Goal: Task Accomplishment & Management: Complete application form

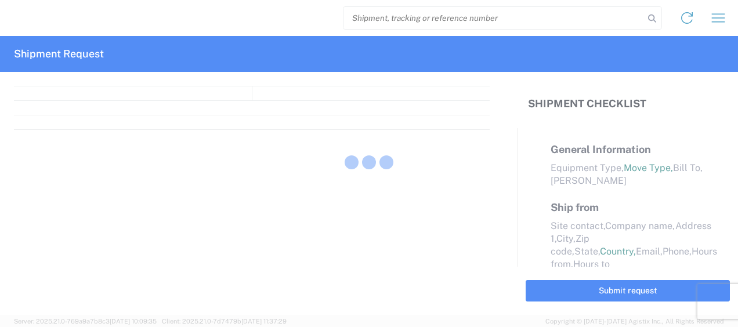
select select "FULL"
select select "LBS"
select select "IN"
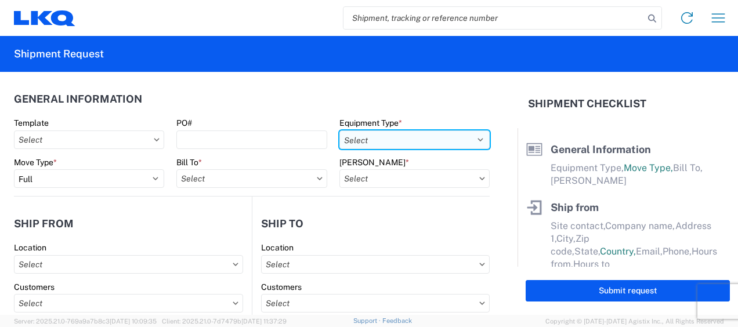
click at [474, 139] on select "Select 53’ Dry Van Flatbed Dropdeck (van) Lowboy (flatbed) Rail" at bounding box center [415, 140] width 150 height 19
select select "STDV"
click at [340, 131] on select "Select 53’ Dry Van Flatbed Dropdeck (van) Lowboy (flatbed) Rail" at bounding box center [415, 140] width 150 height 19
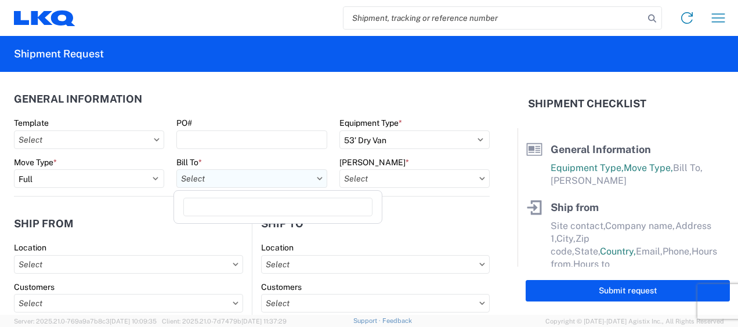
click at [224, 183] on input "text" at bounding box center [251, 178] width 150 height 19
type input "3116"
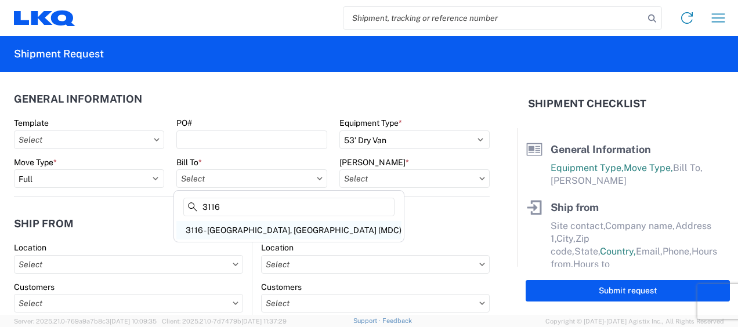
click at [258, 234] on div "3116 - [GEOGRAPHIC_DATA], [GEOGRAPHIC_DATA] (MDC)" at bounding box center [288, 230] width 225 height 19
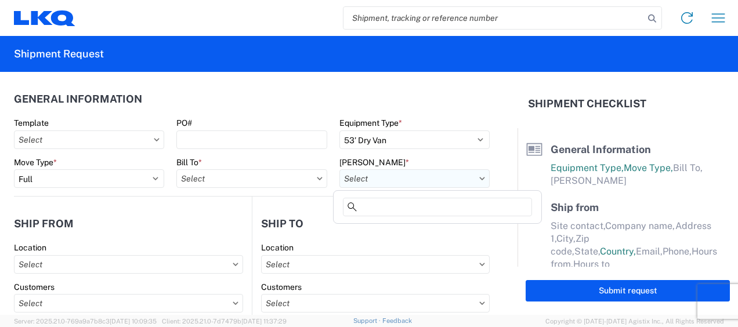
click at [361, 181] on input "text" at bounding box center [415, 178] width 150 height 19
click at [375, 181] on input "text" at bounding box center [415, 178] width 150 height 19
click at [204, 182] on input "text" at bounding box center [251, 178] width 150 height 19
type input "3116 - [GEOGRAPHIC_DATA], [GEOGRAPHIC_DATA] (MDC)"
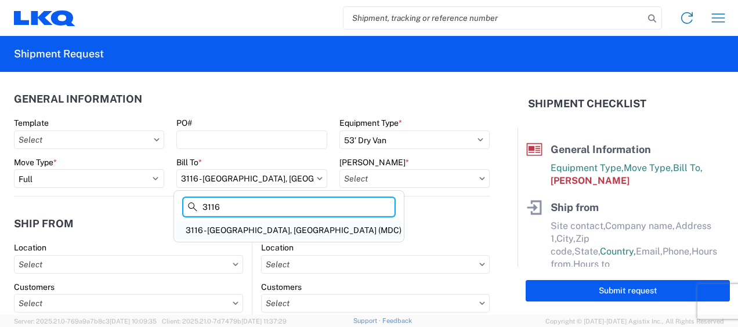
type input "3116"
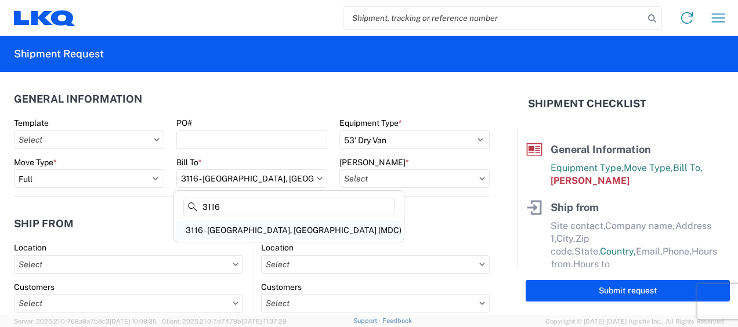
click at [248, 224] on div "3116 - [GEOGRAPHIC_DATA], [GEOGRAPHIC_DATA] (MDC)" at bounding box center [288, 230] width 225 height 19
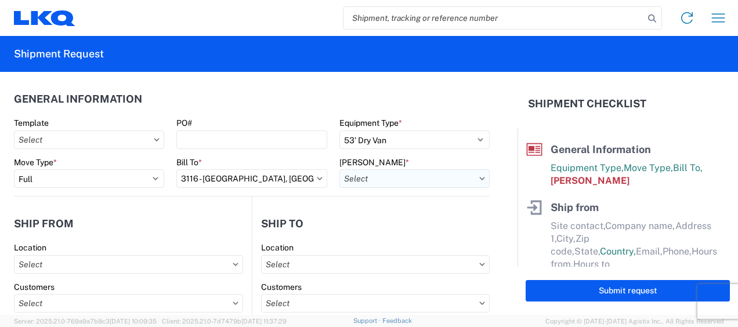
click at [381, 181] on input "text" at bounding box center [415, 178] width 150 height 19
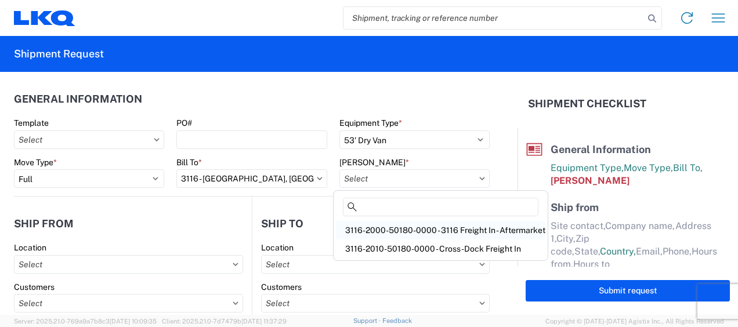
click at [363, 227] on div "3116-2000-50180-0000 - 3116 Freight In - Aftermarket" at bounding box center [441, 230] width 210 height 19
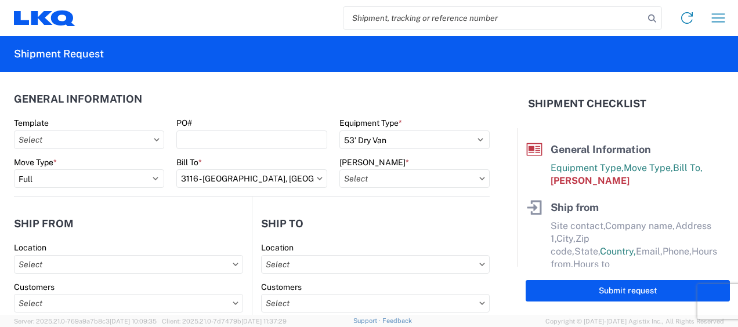
type input "3116-2000-50180-0000 - 3116 Freight In - Aftermarket"
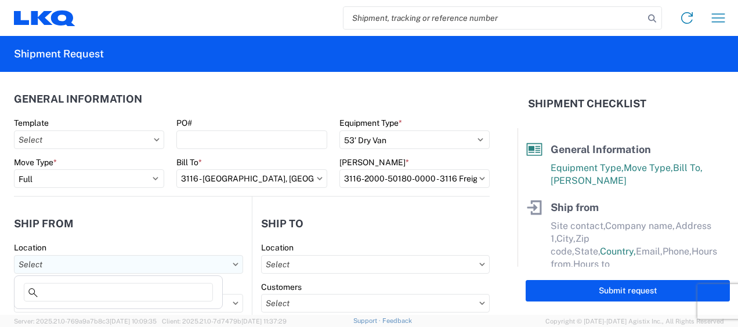
click at [37, 262] on input "text" at bounding box center [128, 264] width 229 height 19
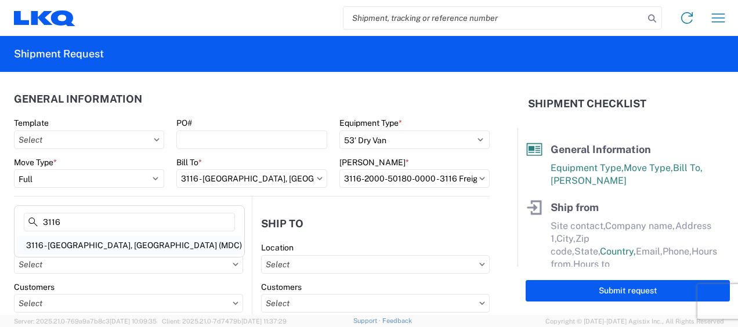
type input "3116"
click at [76, 243] on div "3116 - [GEOGRAPHIC_DATA], [GEOGRAPHIC_DATA] (MDC)" at bounding box center [129, 245] width 225 height 19
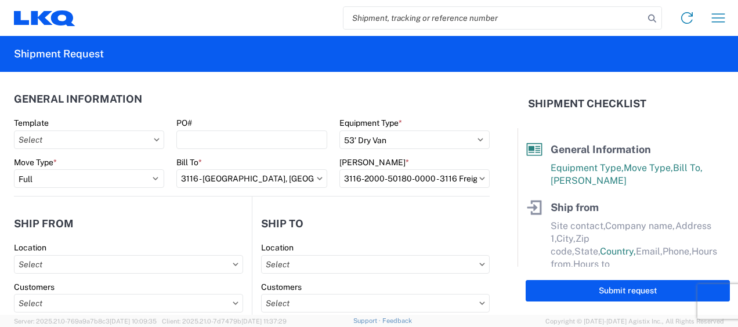
type input "3116 - [GEOGRAPHIC_DATA], [GEOGRAPHIC_DATA] (MDC)"
type input "[DEMOGRAPHIC_DATA][PERSON_NAME]"
type input "LKQ Corporation"
type input "[STREET_ADDRESS]"
type input "[GEOGRAPHIC_DATA]"
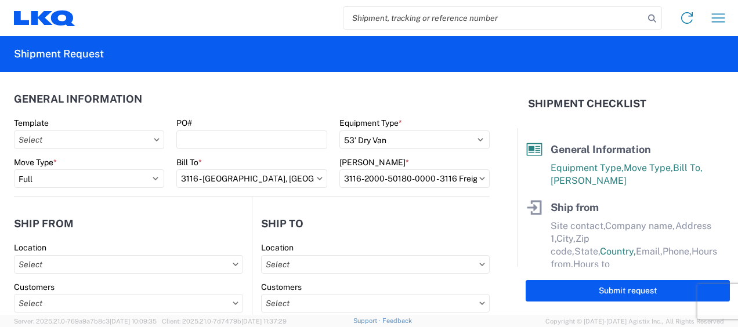
type input "49508"
select select "MI"
select select "US"
type input "[PERSON_NAME][EMAIL_ADDRESS][DOMAIN_NAME]"
type input "[PHONE_NUMBER]"
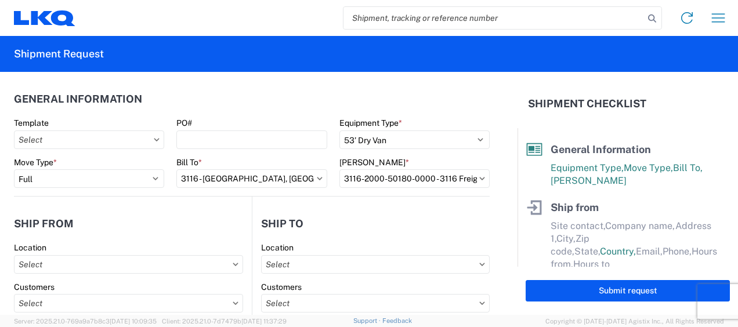
type input "06:00"
type input "13:00"
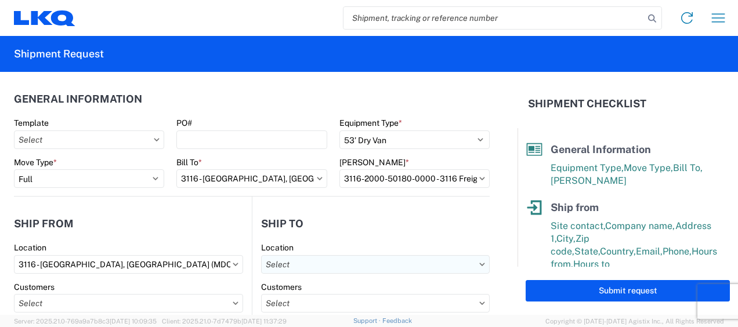
click at [297, 262] on input "text" at bounding box center [375, 264] width 229 height 19
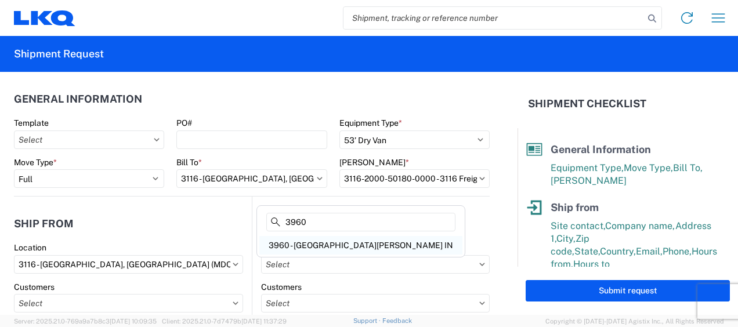
type input "3960"
click at [309, 241] on div "3960 - [GEOGRAPHIC_DATA][PERSON_NAME] IN" at bounding box center [360, 245] width 203 height 19
type input "3960 - [GEOGRAPHIC_DATA][PERSON_NAME] IN"
type input "LKQ Corporation"
type input "[STREET_ADDRESS]"
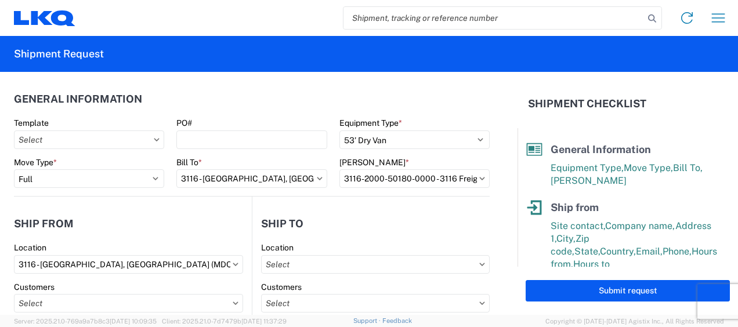
type input "[GEOGRAPHIC_DATA][PERSON_NAME]"
type input "46809"
select select "US"
type input "[PHONE_NUMBER]"
type input "08:00"
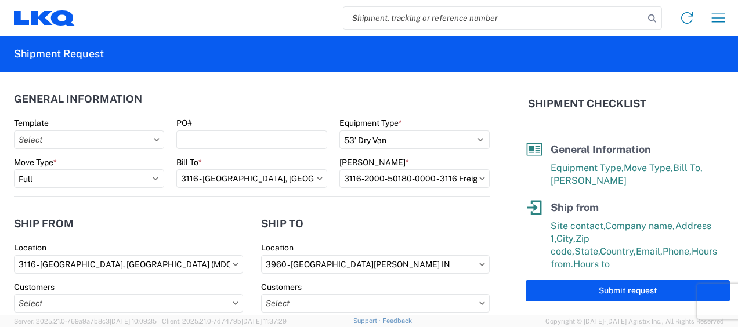
type input "17:00"
select select "IN"
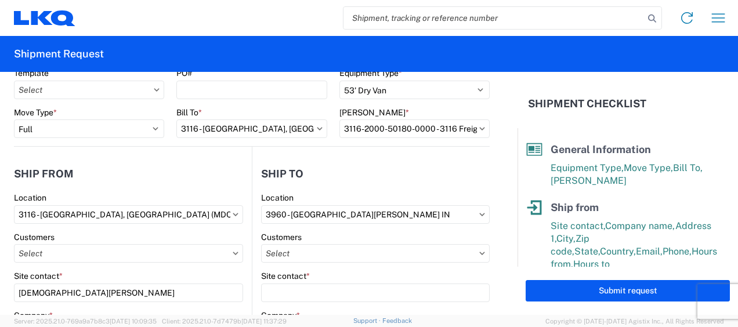
scroll to position [116, 0]
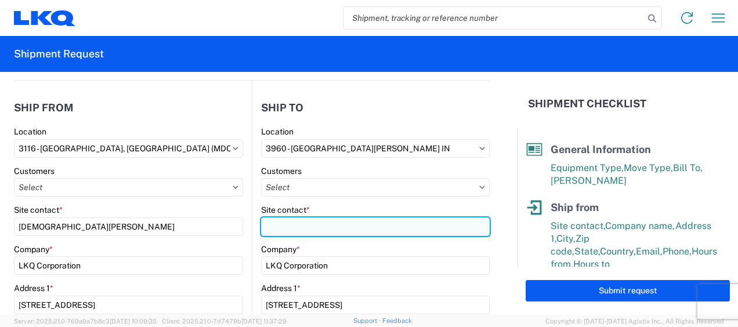
click at [284, 226] on input "Site contact *" at bounding box center [375, 227] width 229 height 19
type input "Receiving"
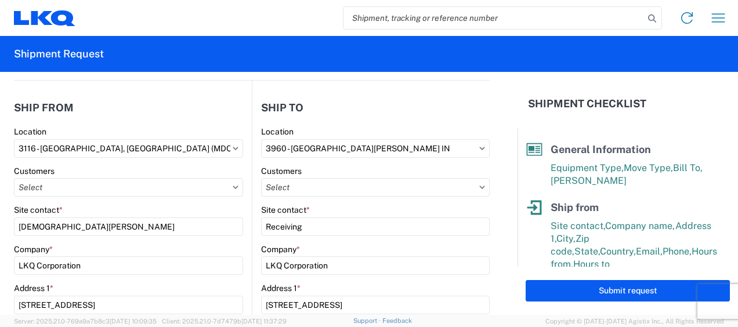
click at [195, 97] on header "Ship from" at bounding box center [133, 108] width 238 height 26
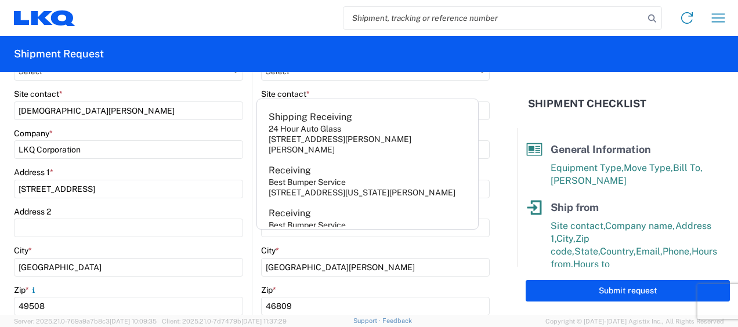
scroll to position [348, 0]
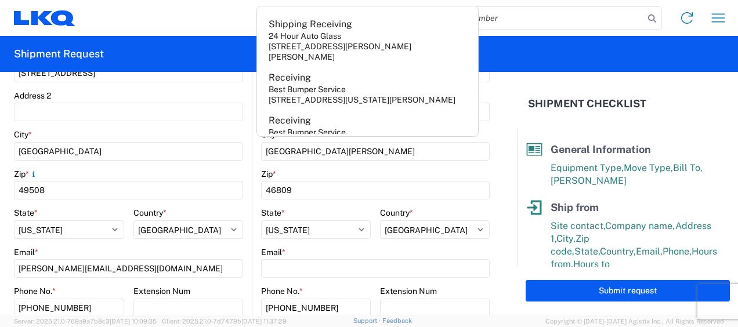
click at [499, 214] on form "General Information Template PO# Equipment Type * Select 53’ Dry Van Flatbed Dr…" at bounding box center [259, 193] width 518 height 243
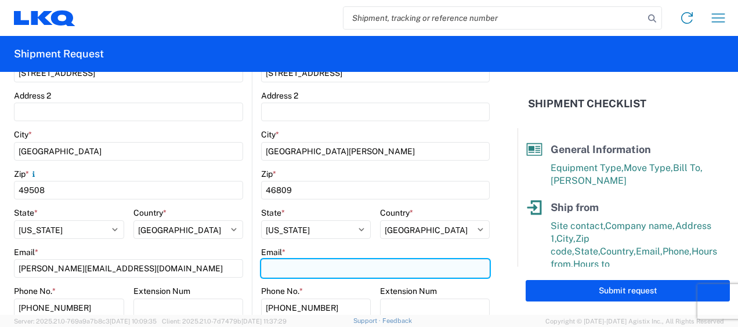
paste input "[EMAIL_ADDRESS][DOMAIN_NAME]"
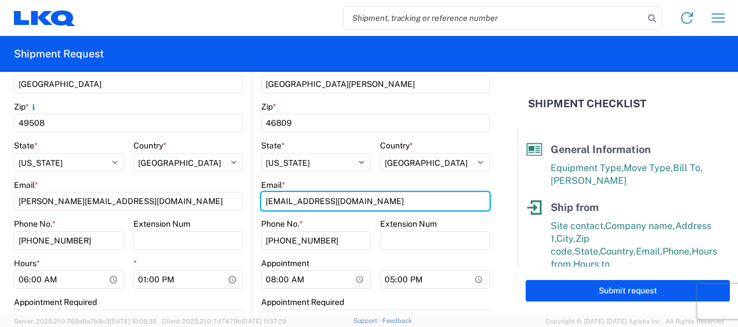
scroll to position [522, 0]
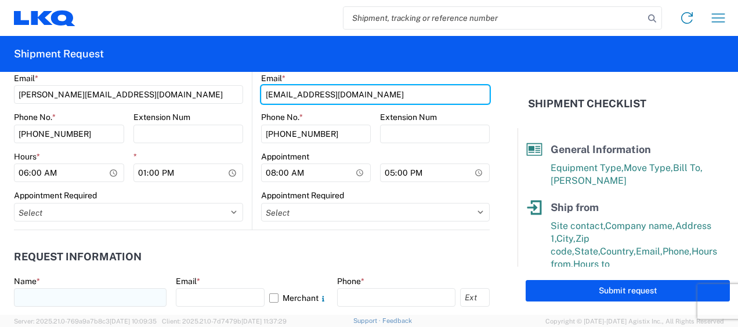
type input "[EMAIL_ADDRESS][DOMAIN_NAME]"
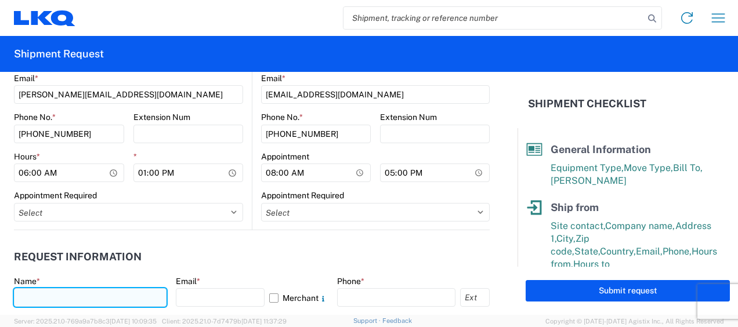
click at [50, 298] on input "text" at bounding box center [90, 297] width 153 height 19
type input "[DEMOGRAPHIC_DATA][PERSON_NAME]"
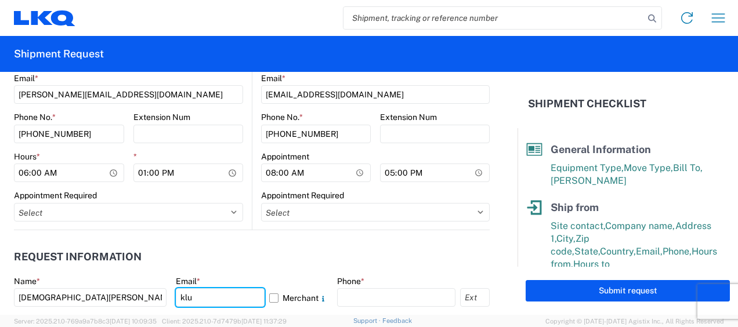
type input "[PERSON_NAME][EMAIL_ADDRESS][DOMAIN_NAME]"
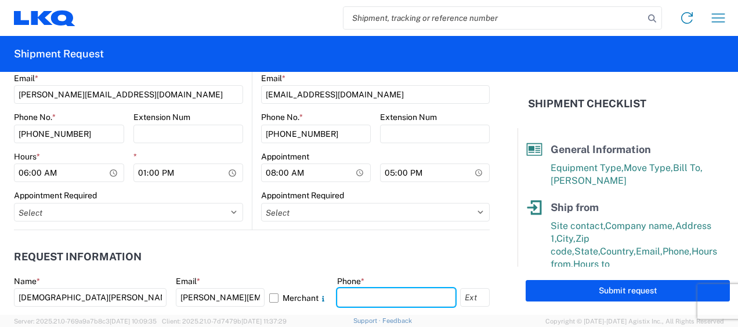
type input "6167541500"
click at [238, 232] on agx-request-info "Request Information Name * Kristen Lund Email * klund@lkqcorp.com Merchant Phon…" at bounding box center [252, 292] width 476 height 125
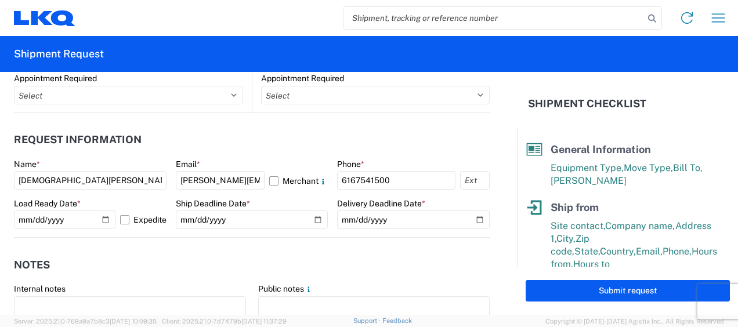
scroll to position [638, 0]
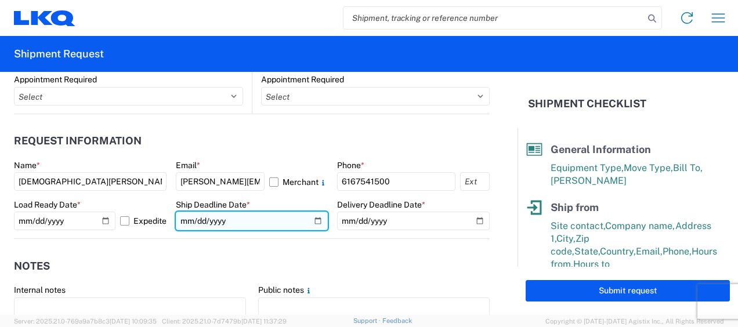
click at [313, 219] on input "date" at bounding box center [252, 221] width 153 height 19
type input "2025-10-17"
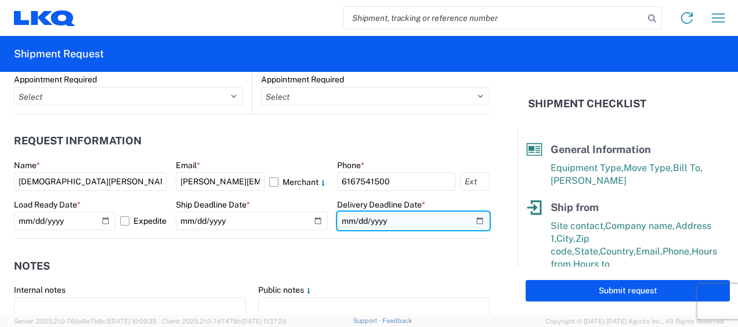
click at [470, 219] on input "date" at bounding box center [413, 221] width 153 height 19
type input "2025-10-21"
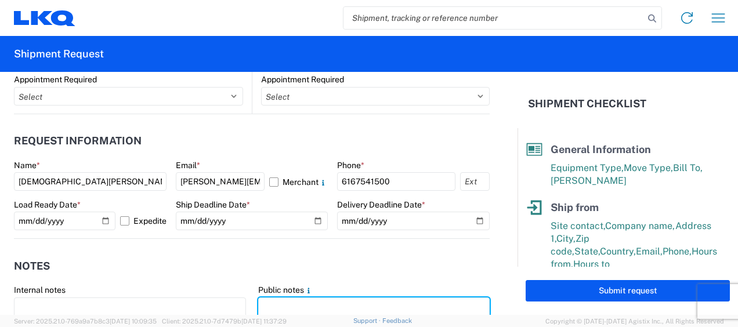
drag, startPoint x: 268, startPoint y: 311, endPoint x: 299, endPoint y: 294, distance: 35.1
click at [270, 310] on textarea at bounding box center [374, 316] width 232 height 37
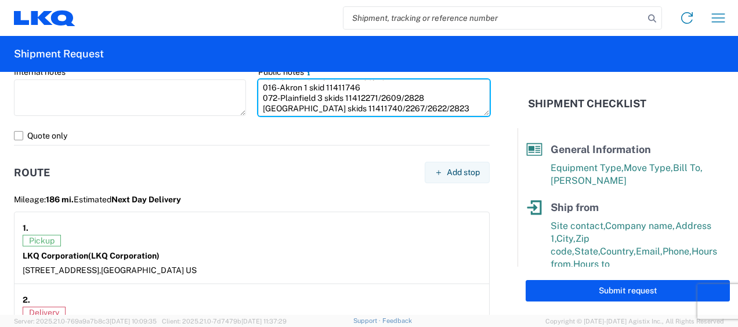
scroll to position [872, 0]
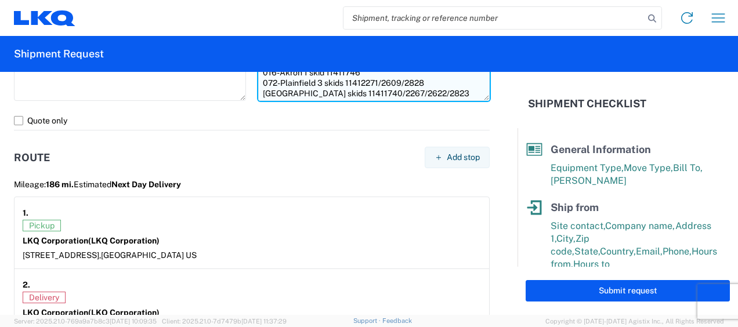
drag, startPoint x: 256, startPoint y: 286, endPoint x: 460, endPoint y: 99, distance: 276.9
click at [460, 99] on textarea "195-Cincinnat 1 skid 11411739/2621 016-Akron 1 skid 11411746 072-Plainfield 3 s…" at bounding box center [374, 82] width 232 height 37
type textarea "195-Cincinnat 1 skid 11411739/2621 016-Akron 1 skid 11411746 072-Plainfield 3 s…"
click at [214, 136] on agx-route "Route Add stop Mileage: 186 mi. Estimated Next Day Delivery 1. Pickup LKQ Corpo…" at bounding box center [252, 236] width 476 height 211
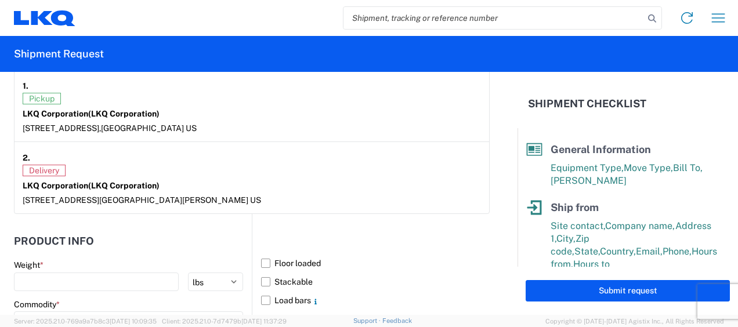
scroll to position [1046, 0]
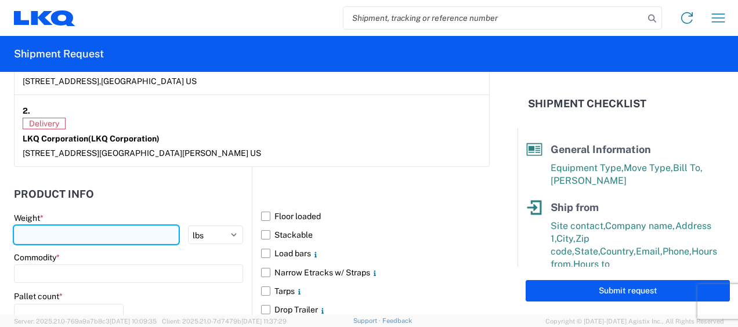
click at [47, 233] on input "number" at bounding box center [96, 235] width 165 height 19
type input "8911"
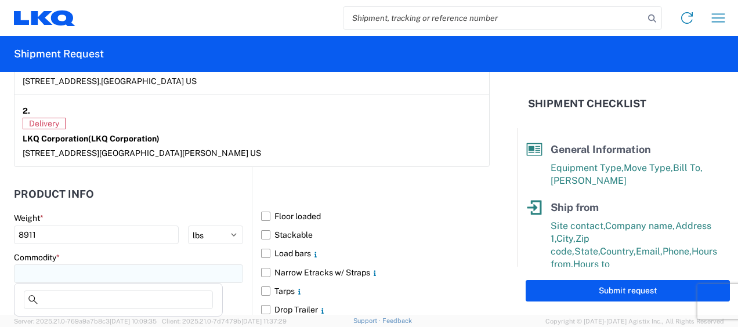
click at [49, 270] on input at bounding box center [128, 274] width 229 height 19
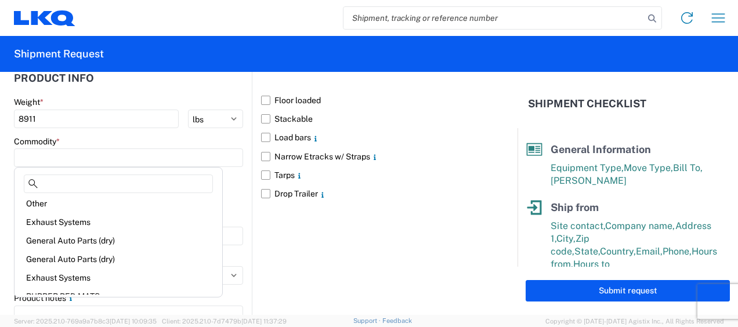
scroll to position [116, 0]
click at [81, 241] on div "General Auto Parts (dry)" at bounding box center [118, 239] width 203 height 19
type input "General Auto Parts (dry)"
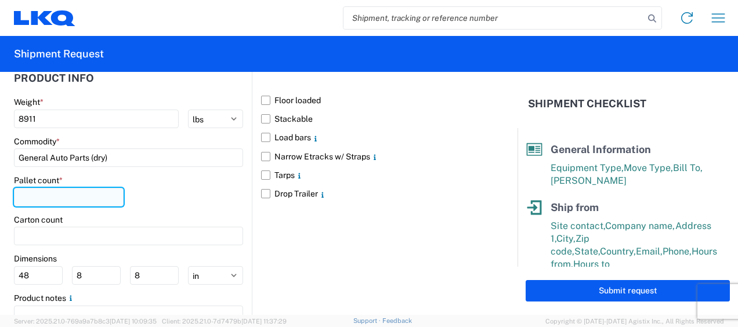
click at [52, 194] on input "number" at bounding box center [69, 197] width 110 height 19
type input "21"
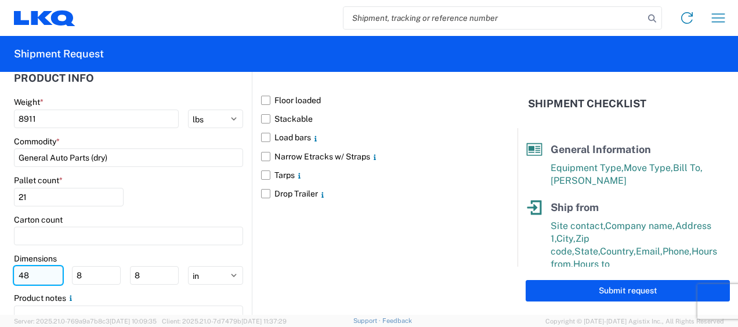
click at [37, 272] on input "48" at bounding box center [38, 275] width 49 height 19
type input "4"
type input "77"
type input "47"
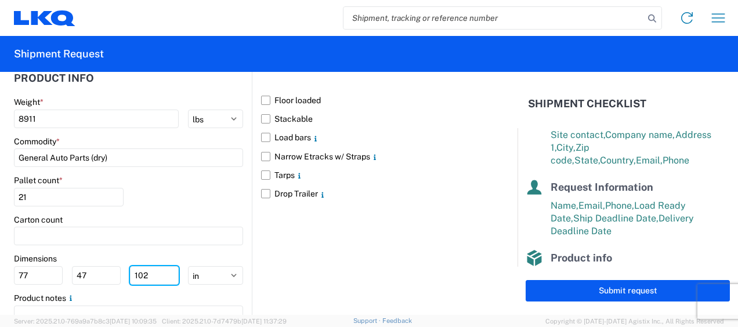
scroll to position [261, 0]
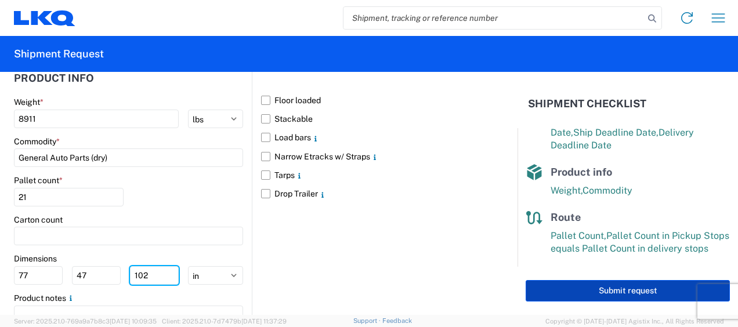
type input "102"
click at [635, 293] on button "Submit request" at bounding box center [628, 290] width 204 height 21
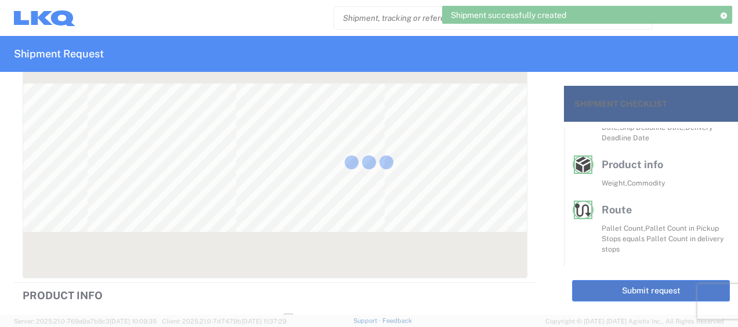
scroll to position [250, 0]
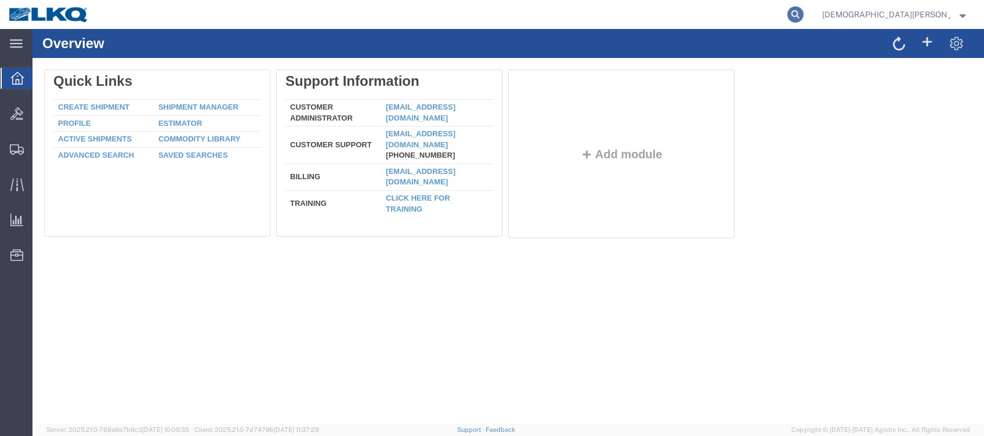
click at [804, 12] on icon at bounding box center [796, 14] width 16 height 16
click at [618, 16] on input "search" at bounding box center [611, 15] width 353 height 28
type input "57135823"
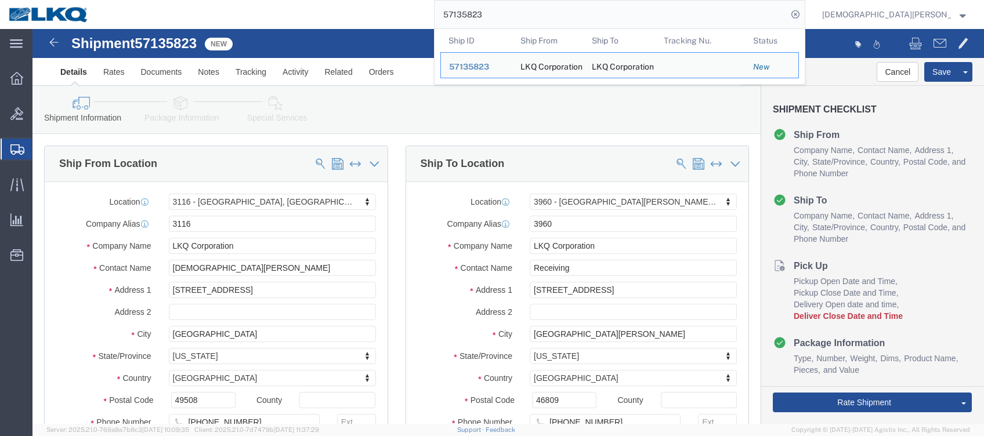
select select "27850"
select select "28120"
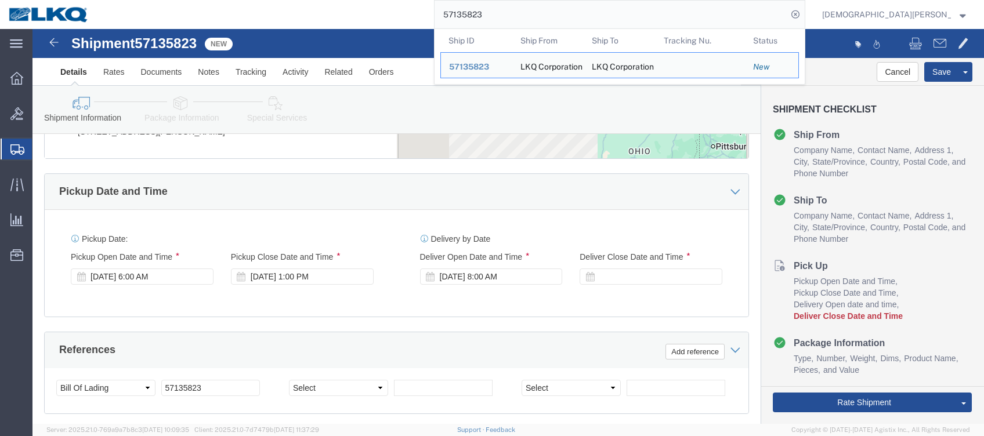
scroll to position [542, 0]
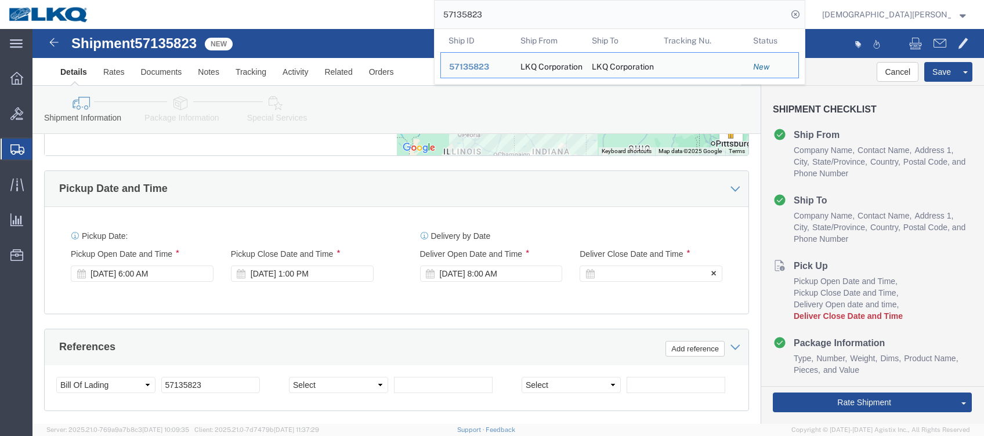
click div
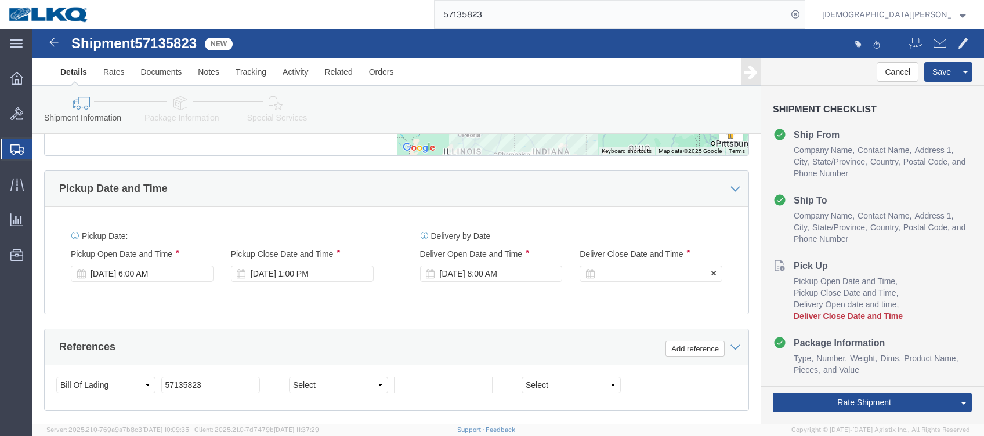
scroll to position [796, 0]
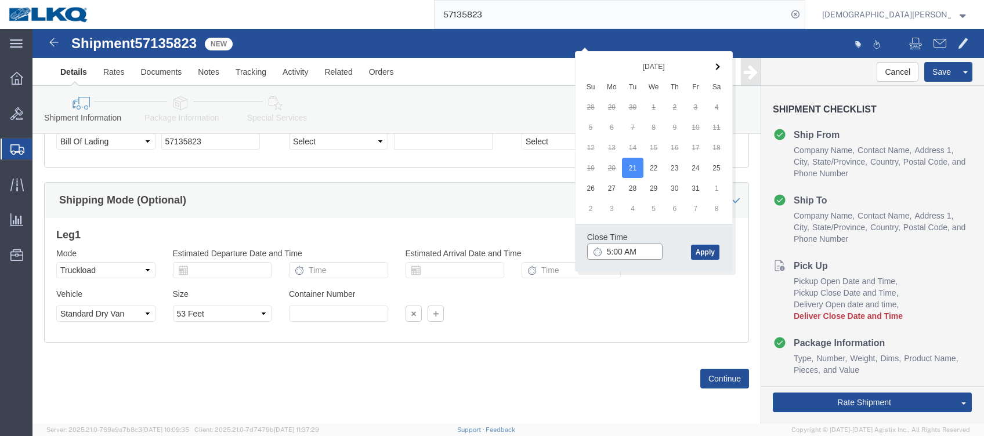
click input "5:00 AM"
type input "5:00 pm"
click button "Apply"
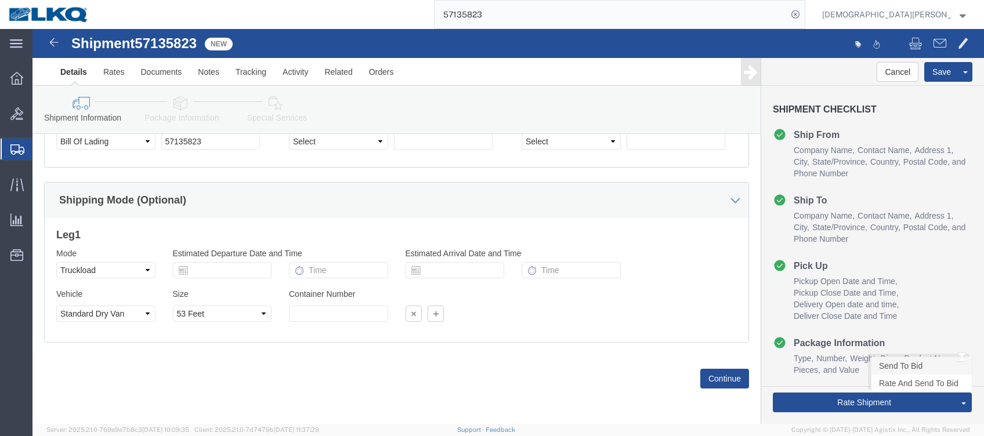
click link "Send To Bid"
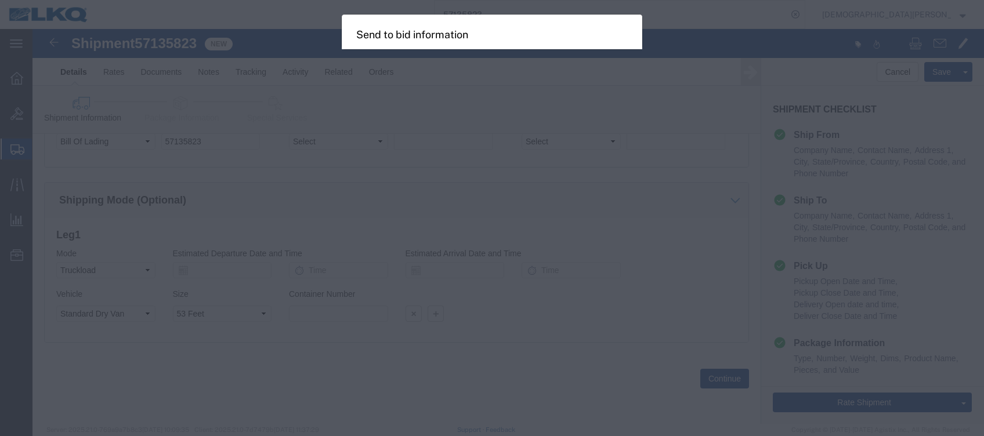
select select "TL"
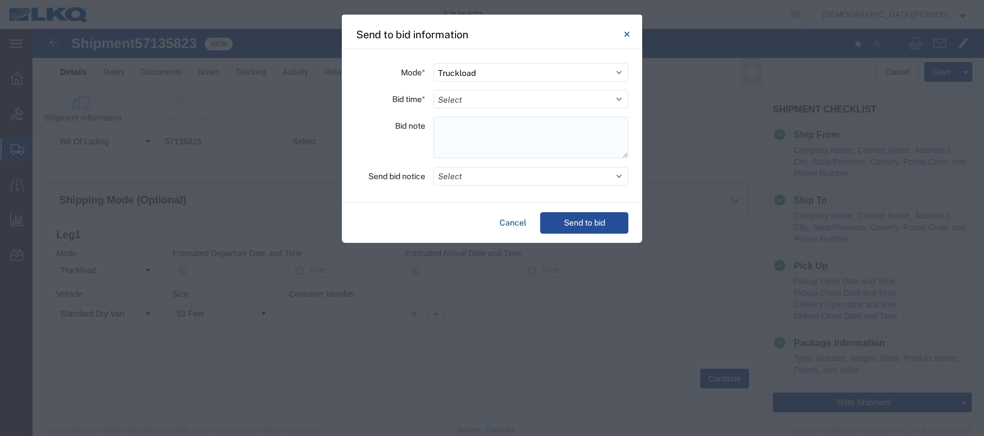
click at [446, 125] on textarea at bounding box center [531, 138] width 195 height 42
paste textarea "195-Cincinnat 1 skid 11411739/2621 016-Akron 1 skid 11411746 072-Plainfield 3 s…"
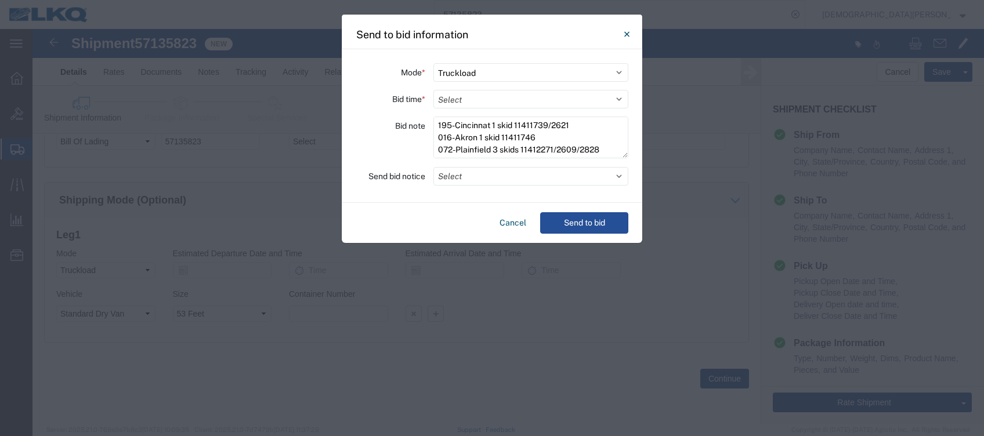
scroll to position [21, 0]
type textarea "195-Cincinnat 1 skid 11411739/2621 016-Akron 1 skid 11411746 072-Plainfield 3 s…"
click at [457, 98] on select "Select 30 Min (Rush) 1 Hour (Rush) 2 Hours (Rush) 4 Hours (Rush) 8 Hours (Rush)…" at bounding box center [531, 99] width 195 height 19
select select "8"
click at [434, 90] on select "Select 30 Min (Rush) 1 Hour (Rush) 2 Hours (Rush) 4 Hours (Rush) 8 Hours (Rush)…" at bounding box center [531, 99] width 195 height 19
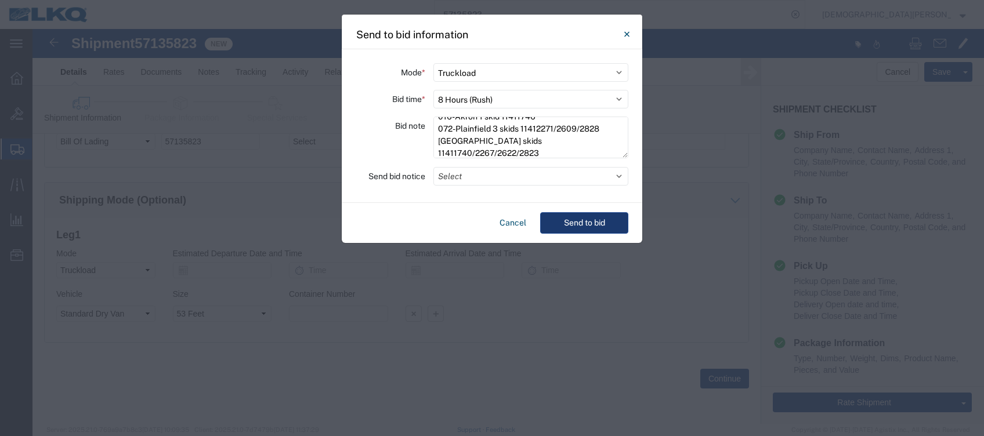
click at [588, 225] on button "Send to bid" at bounding box center [584, 222] width 88 height 21
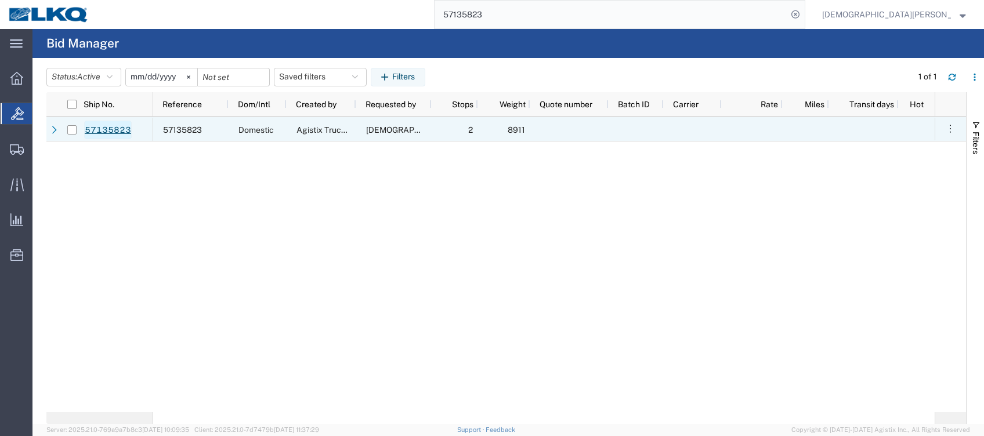
click at [118, 130] on link "57135823" at bounding box center [108, 130] width 48 height 19
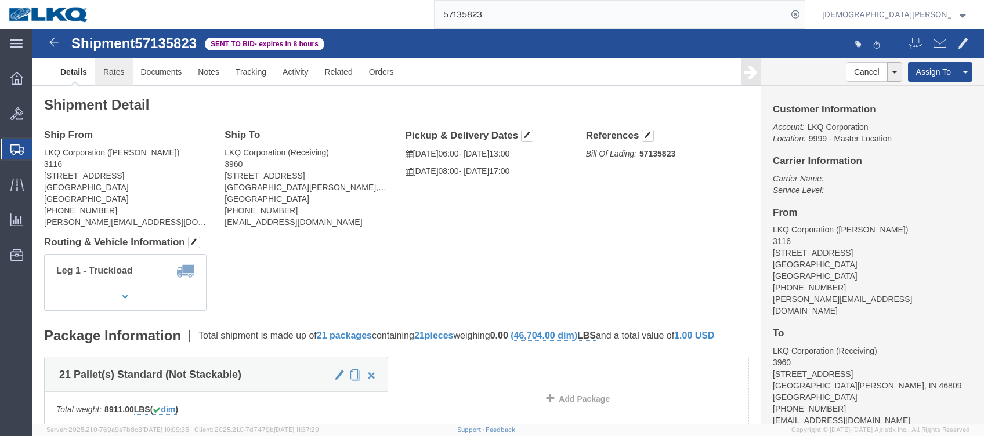
click link "Rates"
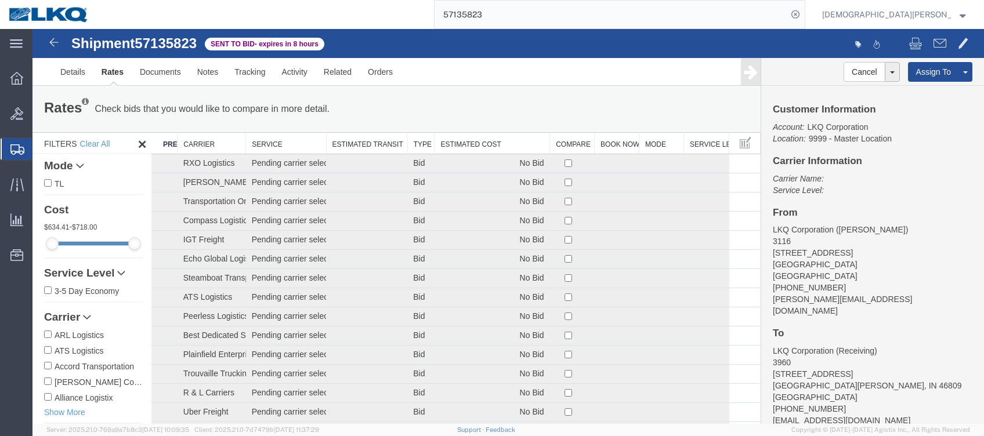
click at [475, 134] on th "Estimated Cost" at bounding box center [493, 143] width 116 height 21
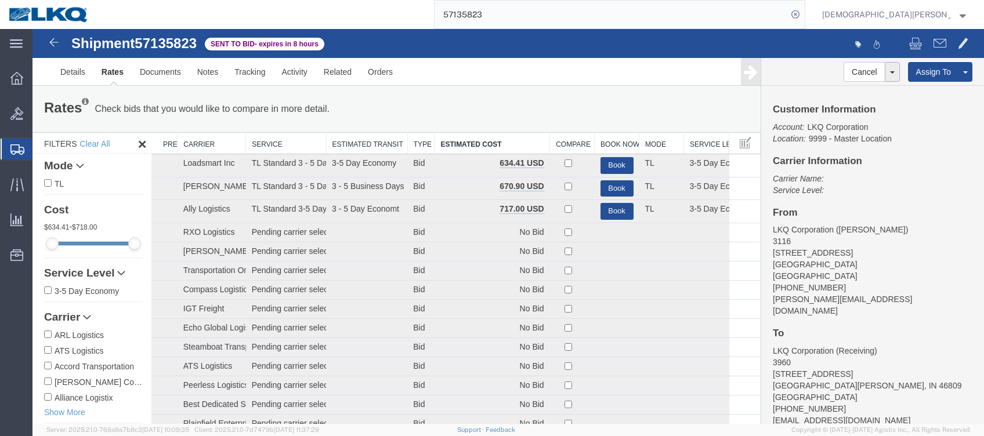
click at [41, 146] on span "Shipments" at bounding box center [36, 149] width 9 height 23
